Goal: Task Accomplishment & Management: Manage account settings

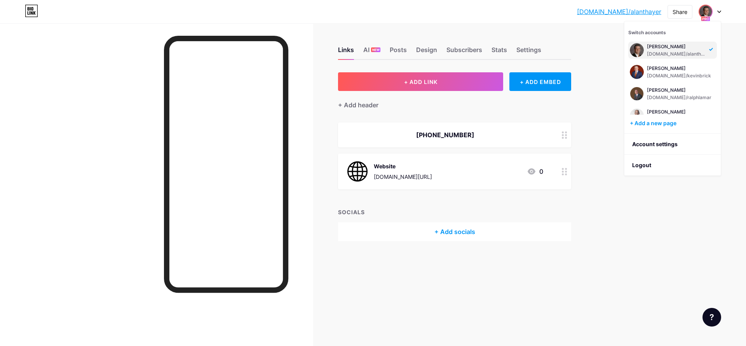
scroll to position [53, 0]
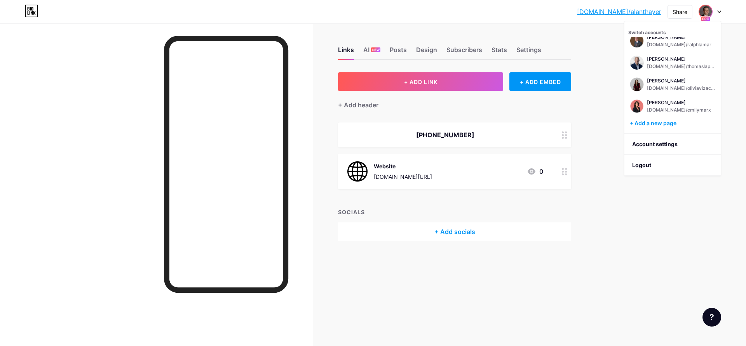
click at [633, 235] on div "[DOMAIN_NAME]/alanth... [DOMAIN_NAME]/alanthayer Share Switch accounts [PERSON_…" at bounding box center [373, 173] width 746 height 346
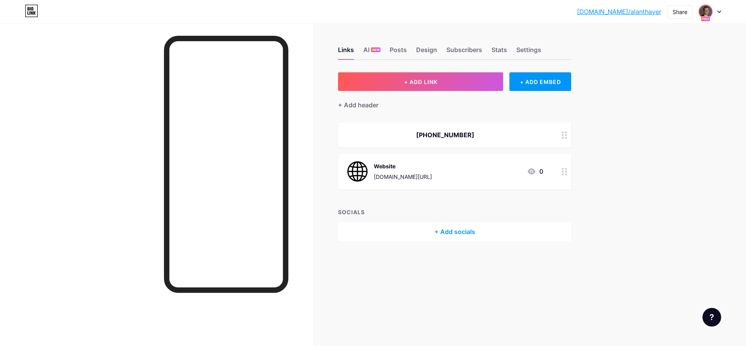
click at [709, 11] on img at bounding box center [705, 11] width 12 height 12
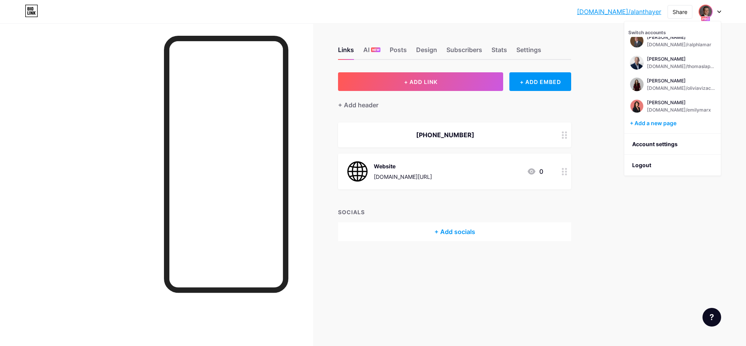
click at [709, 11] on img at bounding box center [705, 11] width 12 height 12
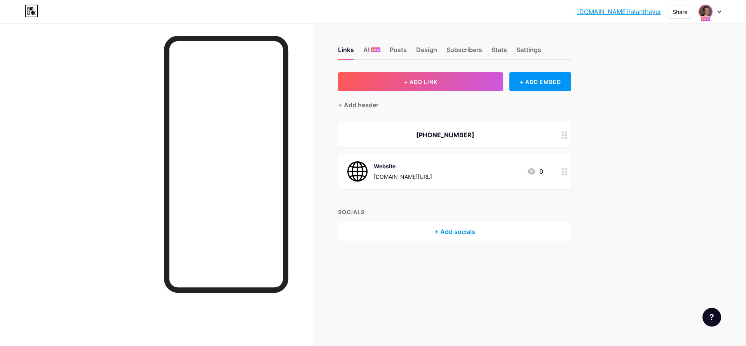
click at [707, 13] on img at bounding box center [705, 11] width 12 height 12
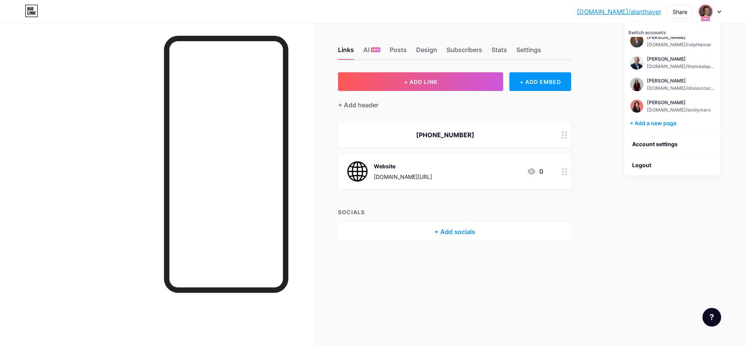
click at [663, 276] on div "[DOMAIN_NAME]/alanth... [DOMAIN_NAME]/alanthayer Share Switch accounts [PERSON_…" at bounding box center [373, 173] width 746 height 346
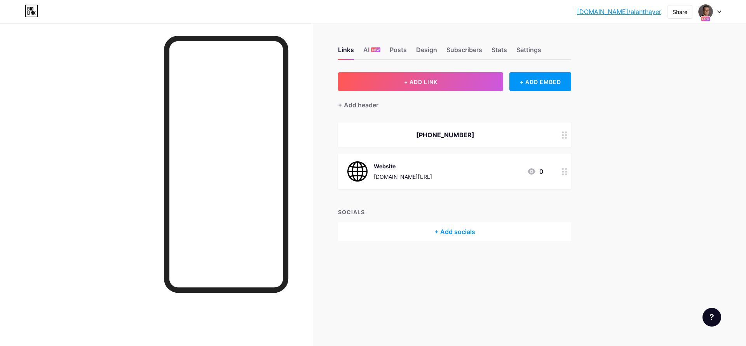
click at [713, 9] on div at bounding box center [709, 12] width 23 height 14
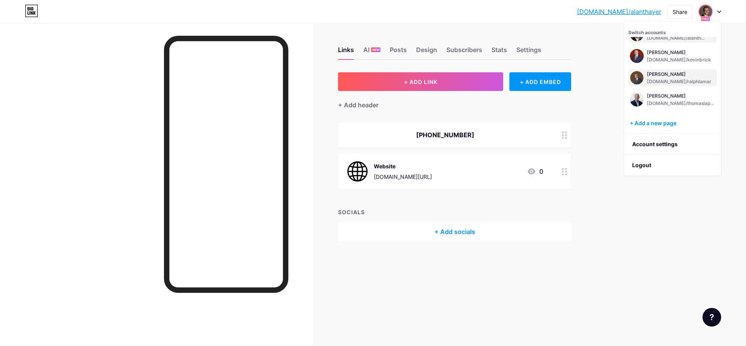
scroll to position [0, 0]
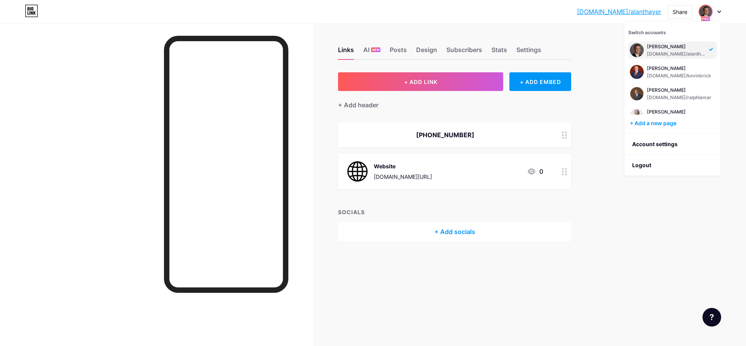
click at [643, 242] on div "[DOMAIN_NAME]/alanth... [DOMAIN_NAME]/alanthayer Share Switch accounts [PERSON_…" at bounding box center [373, 173] width 746 height 346
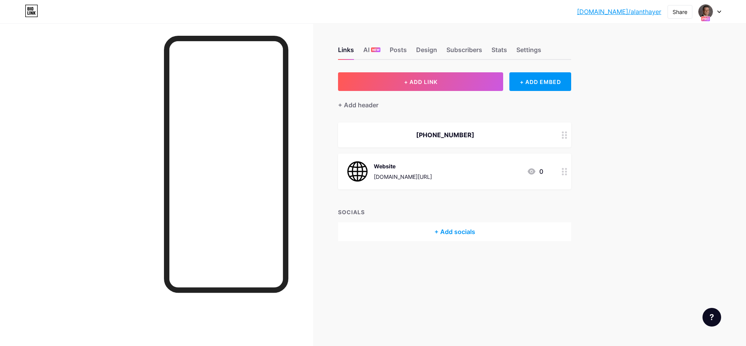
click at [720, 11] on icon at bounding box center [718, 12] width 3 height 2
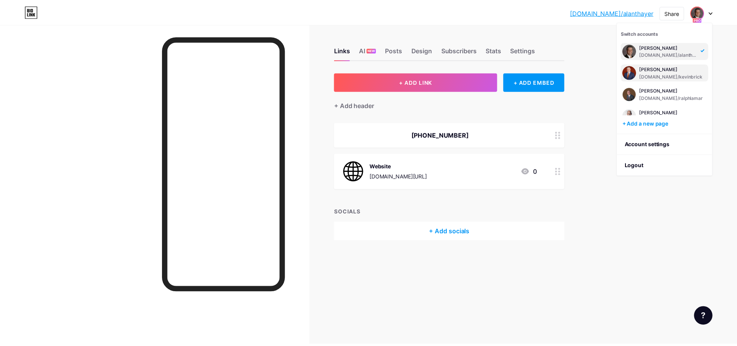
scroll to position [53, 0]
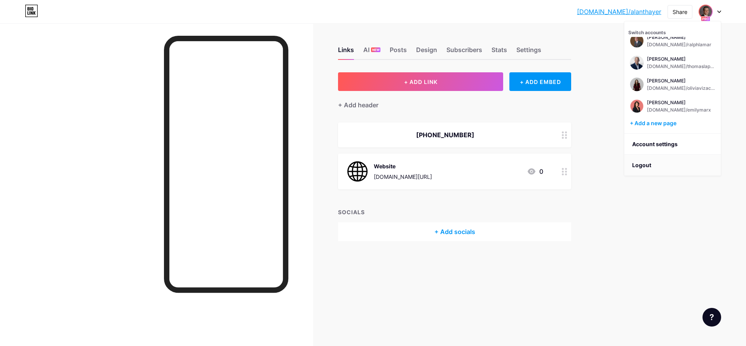
click at [651, 166] on li "Logout" at bounding box center [672, 165] width 96 height 21
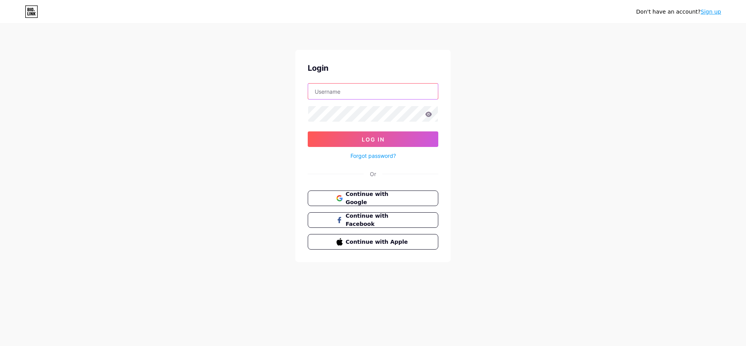
click at [356, 95] on input "text" at bounding box center [373, 91] width 130 height 16
paste input "[EMAIL_ADDRESS][PERSON_NAME][DOMAIN_NAME]"
type input "[EMAIL_ADDRESS][PERSON_NAME][DOMAIN_NAME]"
click at [344, 135] on button "Log In" at bounding box center [373, 139] width 130 height 16
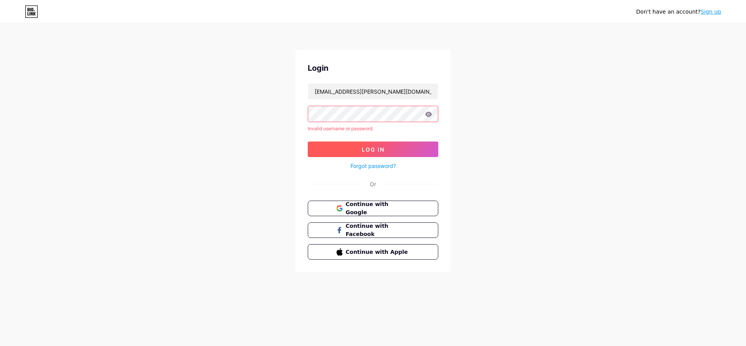
click at [343, 150] on button "Log In" at bounding box center [373, 149] width 130 height 16
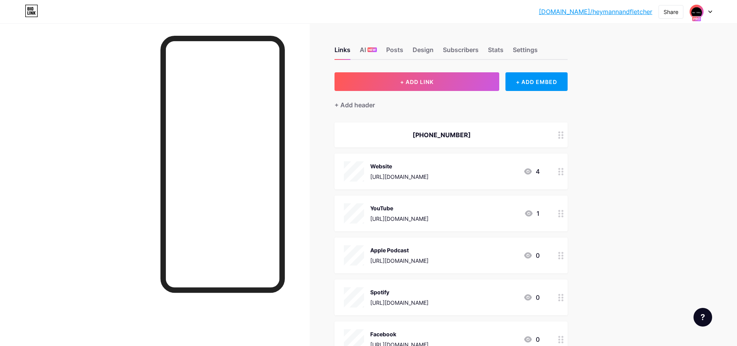
click at [709, 14] on div at bounding box center [700, 12] width 23 height 14
